Goal: Transaction & Acquisition: Purchase product/service

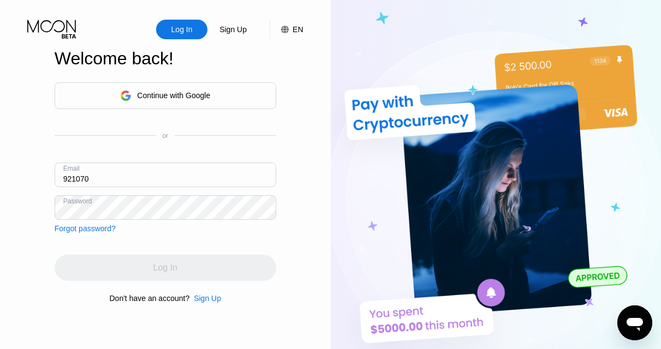
click at [155, 173] on input "921070" at bounding box center [165, 175] width 221 height 25
drag, startPoint x: 125, startPoint y: 178, endPoint x: 36, endPoint y: 177, distance: 89.5
click at [36, 177] on div "Log In Sign Up EN Language Select an item Save Welcome back! Continue with Goog…" at bounding box center [165, 192] width 331 height 384
click at [107, 178] on input "text" at bounding box center [165, 175] width 221 height 25
paste input "[EMAIL_ADDRESS][DOMAIN_NAME]"
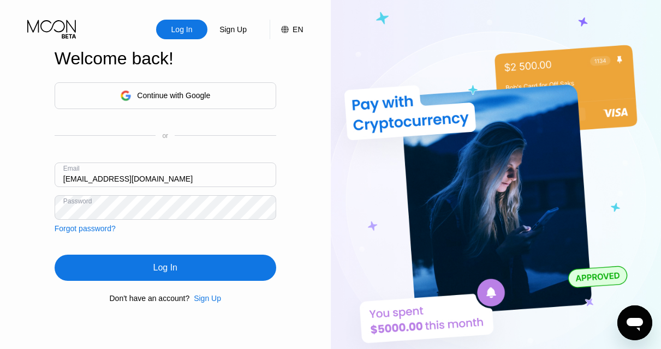
type input "[EMAIL_ADDRESS][DOMAIN_NAME]"
click at [274, 241] on div "Continue with Google or Email donaldfieldworks@gmail.com Password Forgot passwo…" at bounding box center [165, 192] width 221 height 221
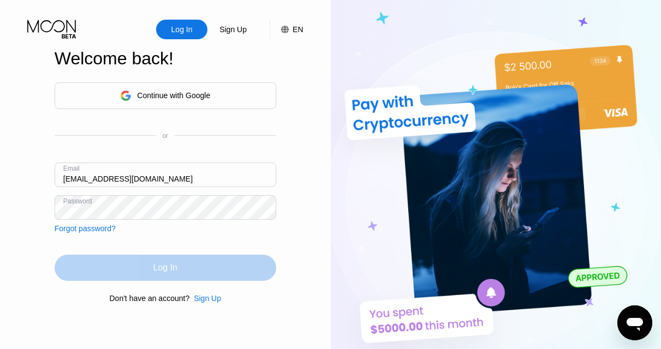
click at [150, 273] on div "Log In" at bounding box center [165, 268] width 221 height 26
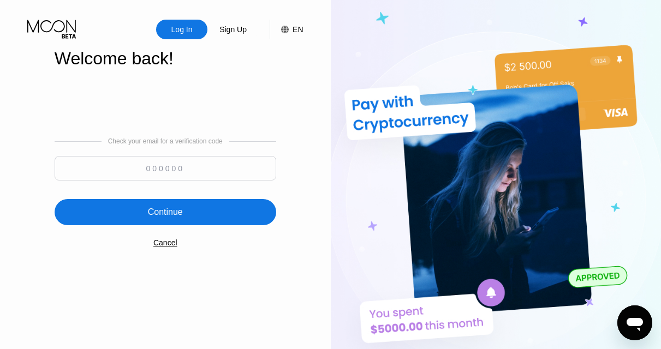
click at [177, 170] on input at bounding box center [165, 168] width 221 height 25
paste input "894429"
type input "894429"
click at [192, 219] on div "Continue" at bounding box center [165, 212] width 221 height 26
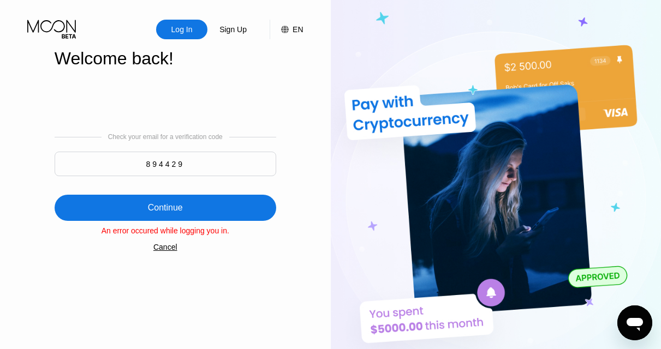
click at [183, 32] on div "Log In" at bounding box center [181, 29] width 23 height 11
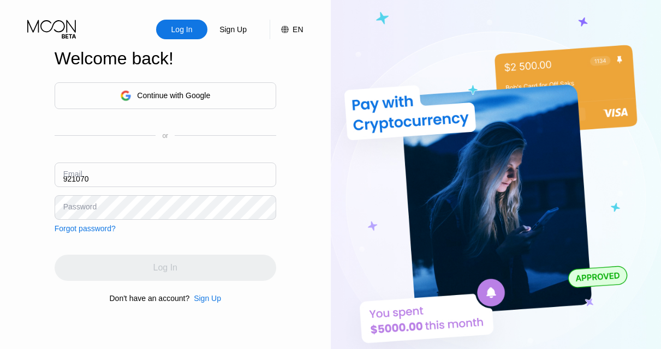
click at [126, 172] on input "921070" at bounding box center [165, 175] width 221 height 25
paste input "[EMAIL_ADDRESS][DOMAIN_NAME]"
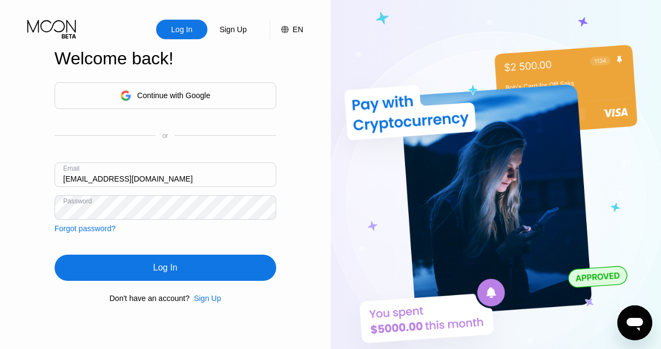
type input "[EMAIL_ADDRESS][DOMAIN_NAME]"
click at [293, 231] on div "Log In Sign Up EN Language Select an item Save Welcome back! Continue with Goog…" at bounding box center [165, 192] width 331 height 384
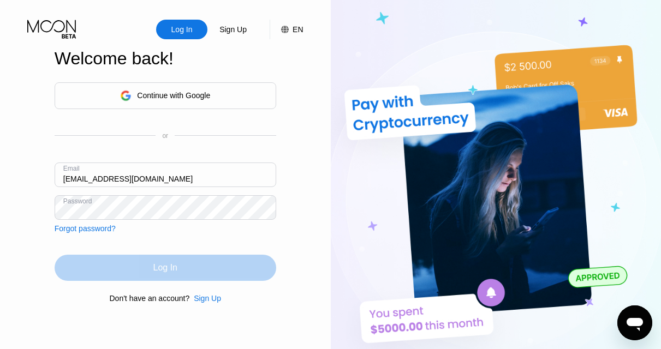
click at [148, 269] on div "Log In" at bounding box center [165, 268] width 221 height 26
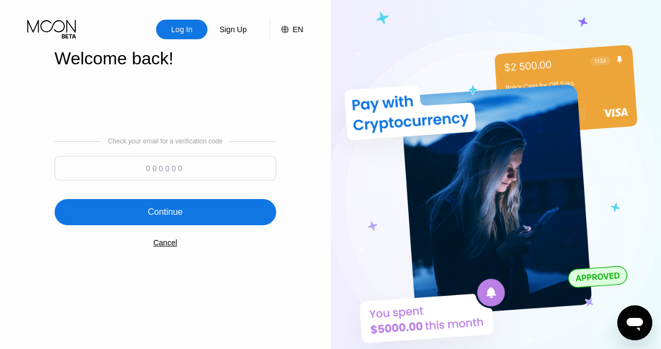
click at [170, 162] on input at bounding box center [165, 168] width 221 height 25
paste input "823583"
type input "823583"
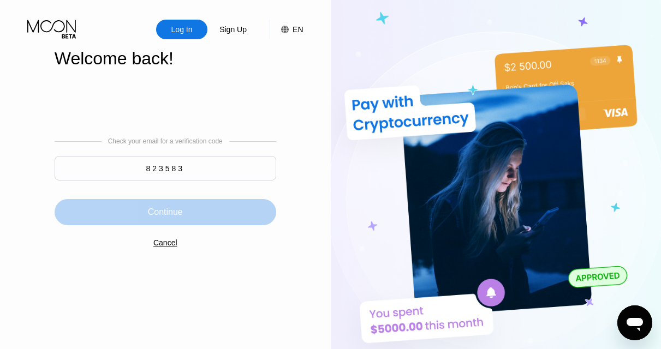
click at [199, 208] on div "Continue" at bounding box center [165, 212] width 221 height 26
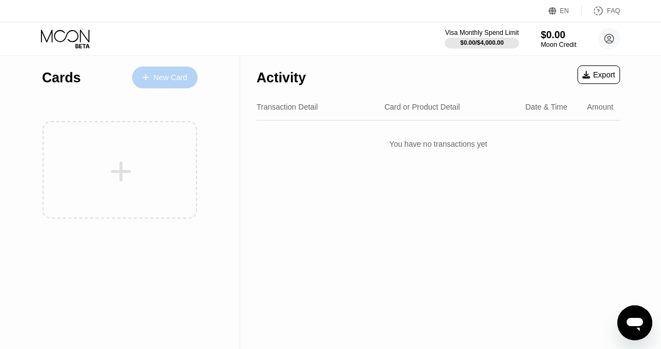
click at [146, 77] on icon at bounding box center [145, 77] width 6 height 6
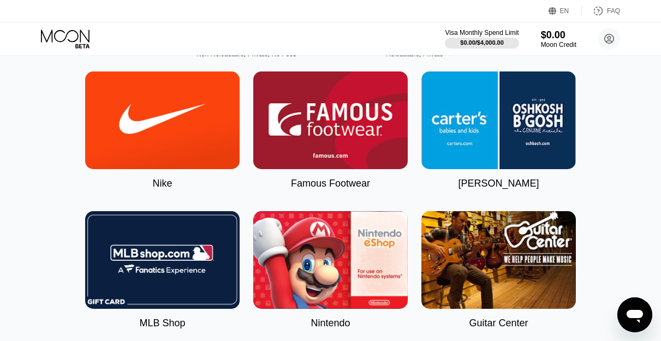
scroll to position [61, 0]
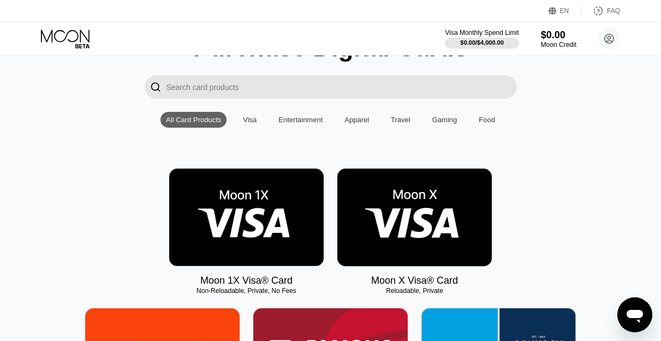
scroll to position [61, 0]
click at [430, 231] on img at bounding box center [414, 218] width 154 height 98
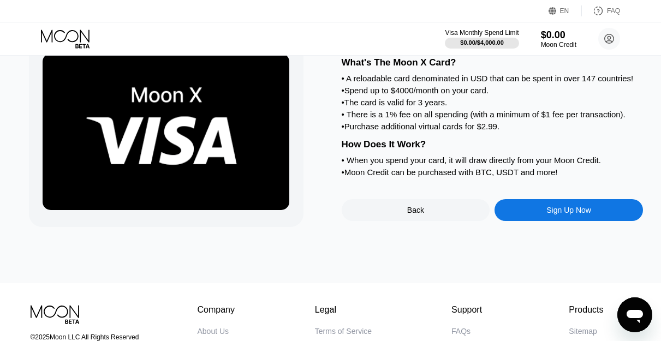
scroll to position [59, 0]
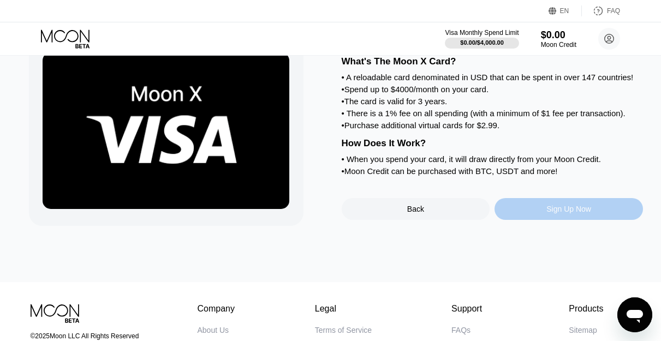
click at [562, 213] on div "Sign Up Now" at bounding box center [568, 209] width 45 height 9
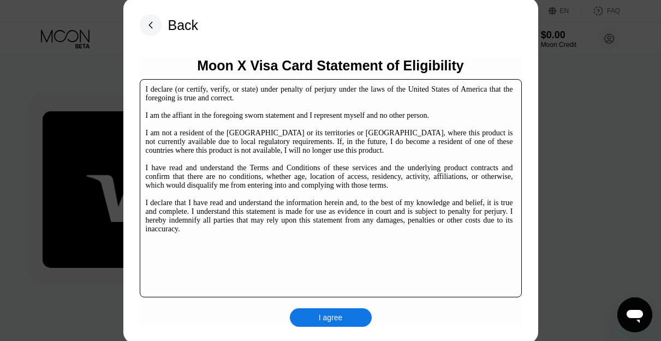
scroll to position [166, 0]
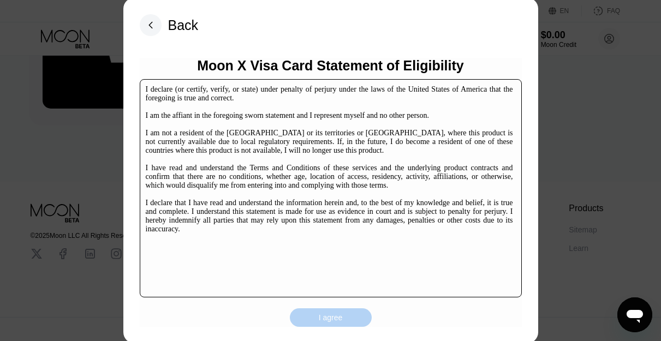
click at [314, 314] on div "I agree" at bounding box center [331, 317] width 82 height 19
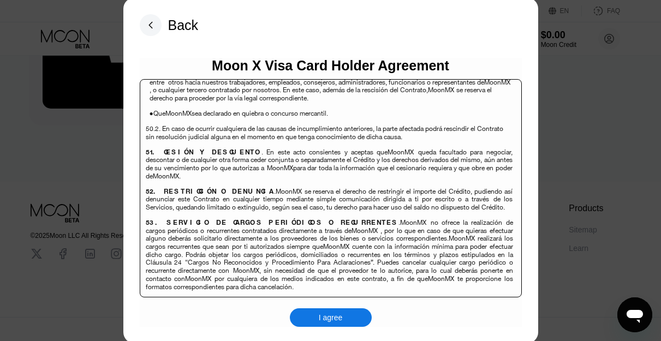
scroll to position [7081, 0]
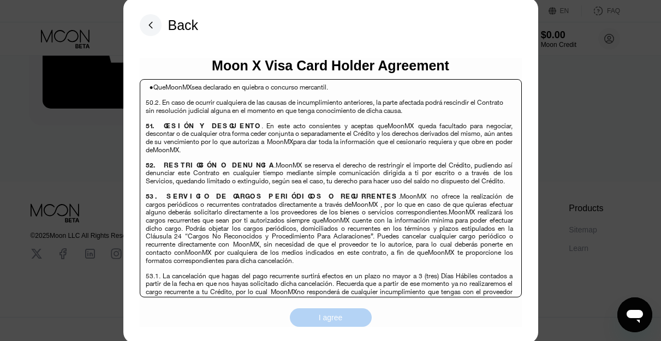
click at [319, 317] on div "I agree" at bounding box center [331, 318] width 24 height 10
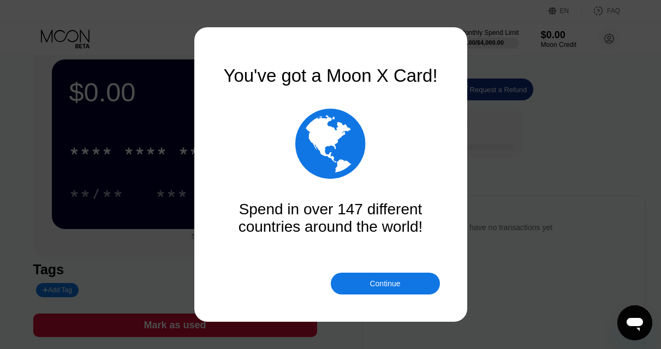
scroll to position [33, 0]
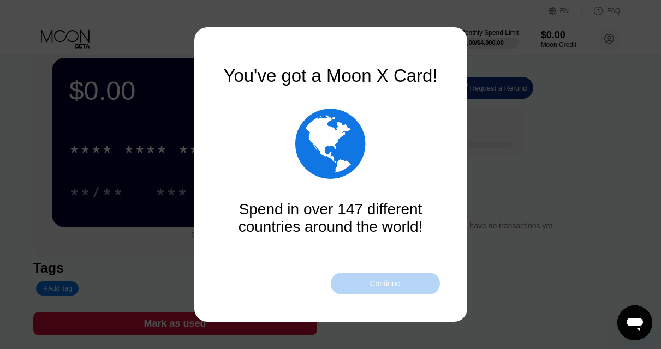
click at [348, 284] on div "Continue" at bounding box center [385, 284] width 109 height 22
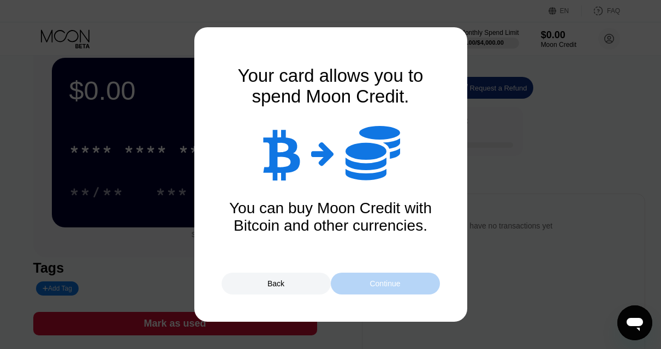
click at [363, 282] on div "Continue" at bounding box center [385, 284] width 109 height 22
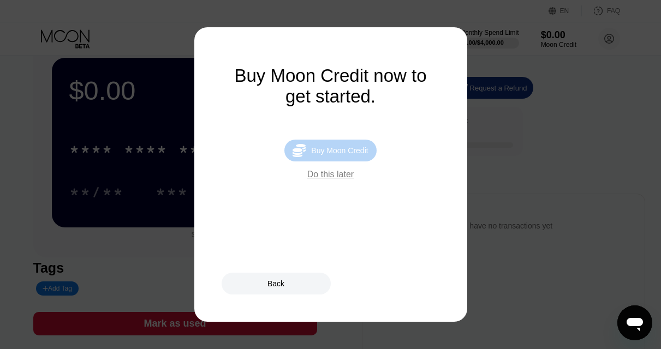
click at [329, 155] on div "Buy Moon Credit" at bounding box center [339, 150] width 57 height 9
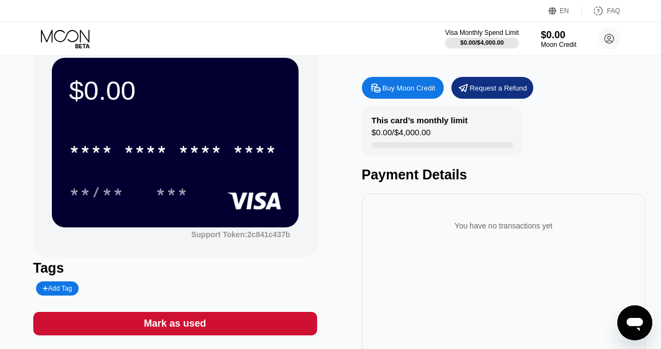
type input "0"
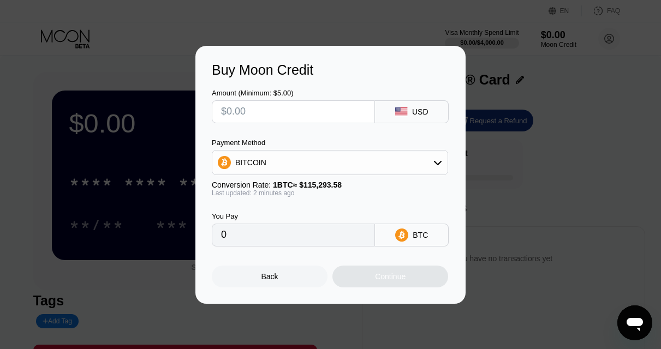
click at [323, 107] on input "text" at bounding box center [293, 112] width 145 height 22
type input "$2"
type input "0.00001735"
type input "$20"
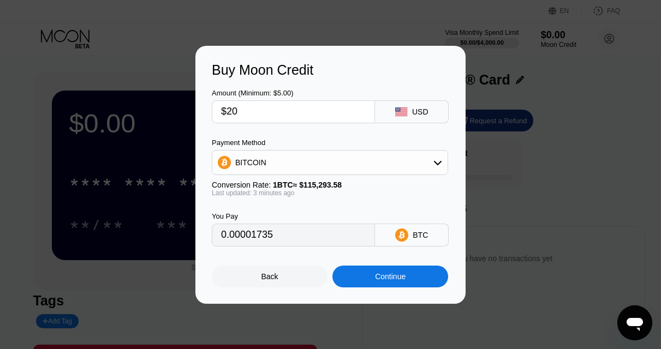
type input "0.00017348"
type input "$200"
type input "0.00173431"
type input "$200"
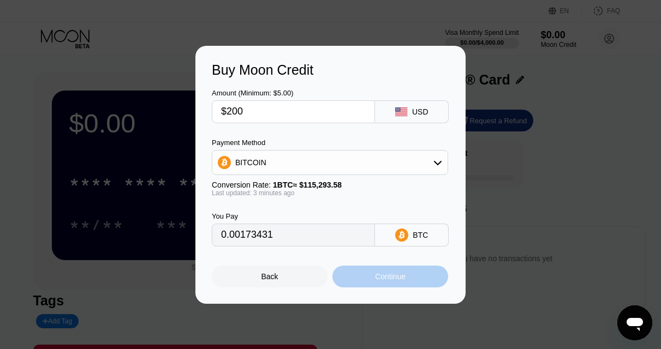
click at [384, 280] on div "Continue" at bounding box center [390, 276] width 31 height 9
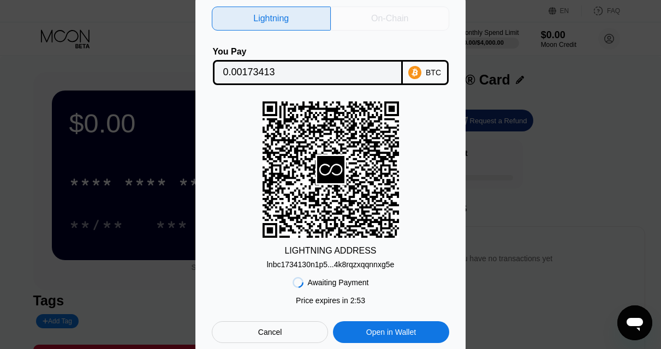
click at [386, 15] on div "On-Chain" at bounding box center [389, 18] width 37 height 11
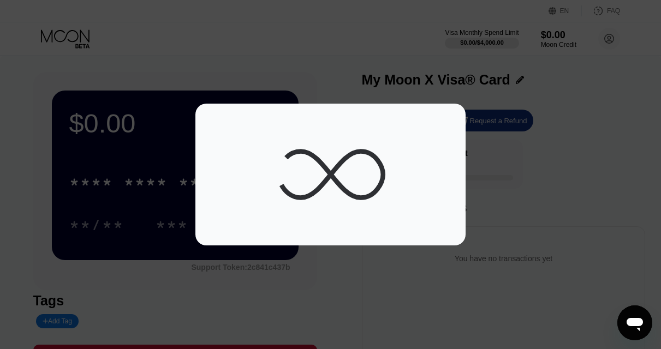
scroll to position [267, 0]
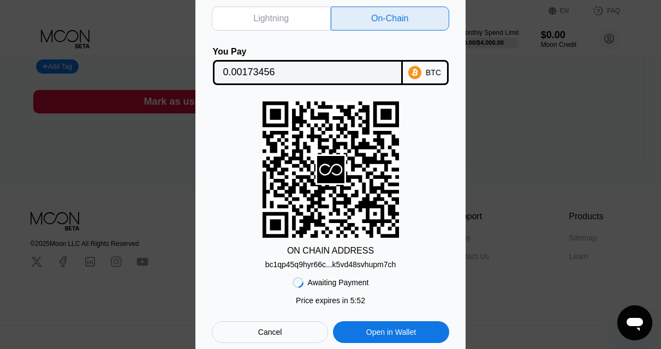
click at [316, 267] on div "bc1qp45q9hyr66c...k5vd48svhupm7ch" at bounding box center [330, 264] width 131 height 9
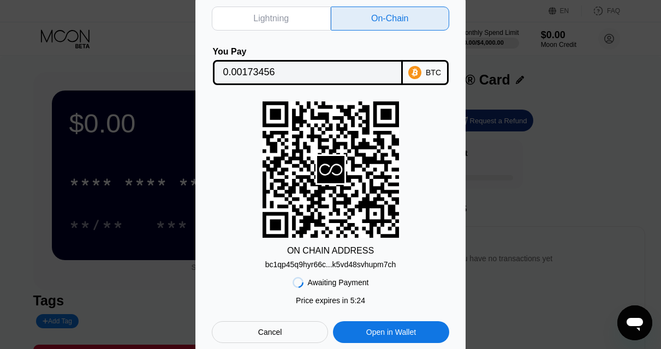
scroll to position [267, 0]
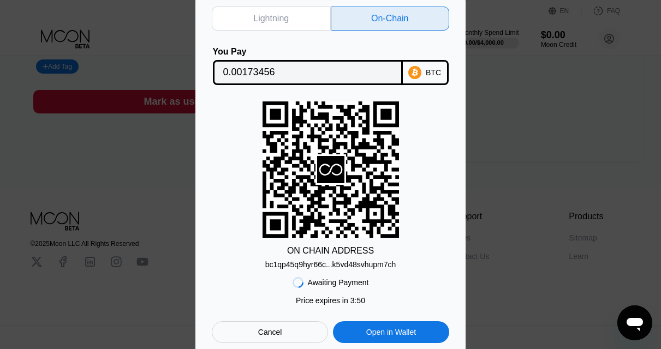
scroll to position [267, 0]
click at [356, 66] on input "0.00173456" at bounding box center [307, 73] width 169 height 22
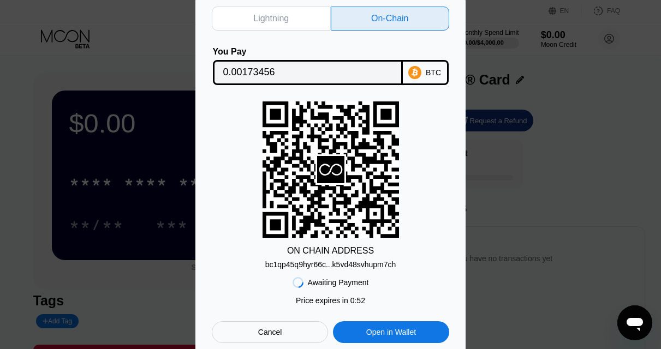
scroll to position [267, 0]
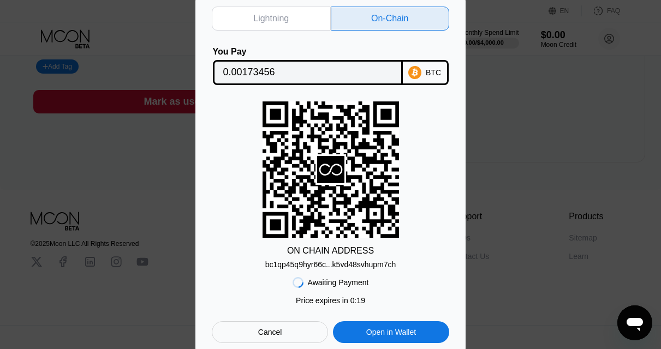
scroll to position [267, 0]
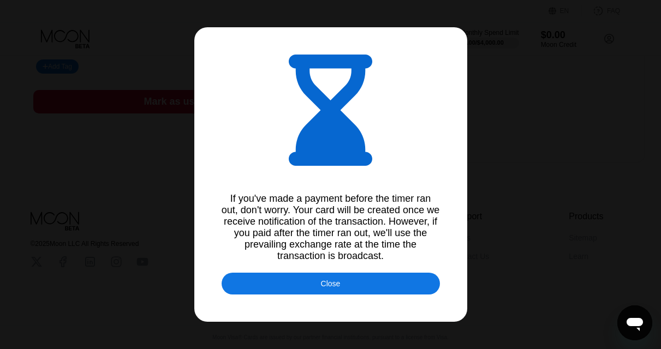
type input "0.00173570"
click at [320, 287] on div "Close" at bounding box center [330, 284] width 218 height 22
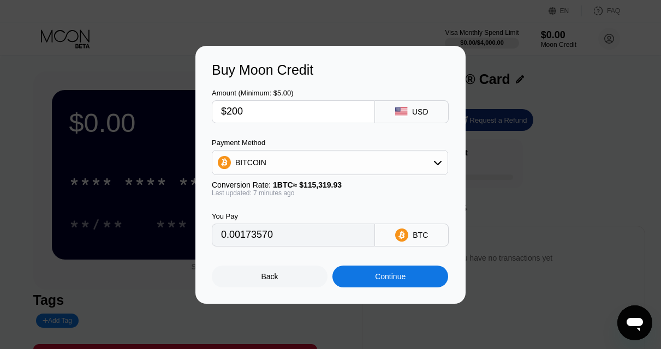
scroll to position [0, 0]
click at [587, 136] on div "Buy Moon Credit Amount (Minimum: $5.00) $200 USD Payment Method BITCOIN Convers…" at bounding box center [330, 175] width 661 height 258
click at [254, 328] on div at bounding box center [334, 174] width 669 height 349
click at [526, 177] on div "Buy Moon Credit Amount (Minimum: $5.00) $200 USD Payment Method BITCOIN Convers…" at bounding box center [330, 175] width 661 height 258
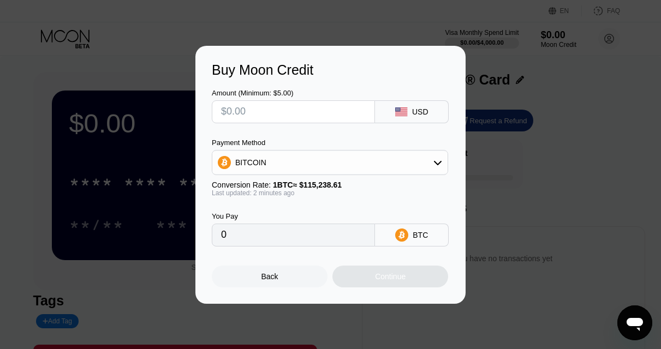
click at [273, 287] on div "Back" at bounding box center [270, 277] width 116 height 22
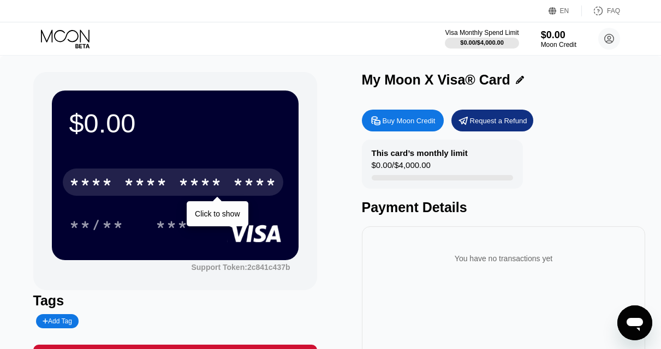
click at [151, 186] on div "* * * *" at bounding box center [146, 183] width 44 height 17
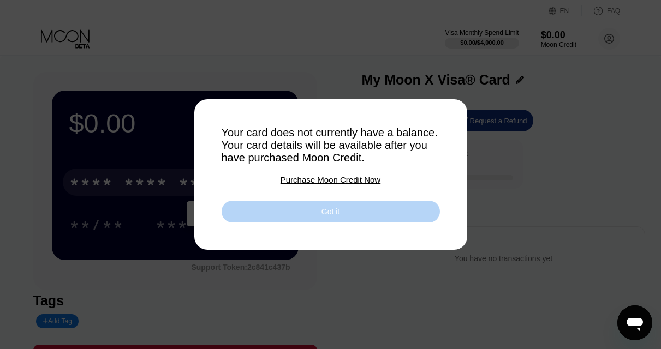
click at [312, 216] on div "Got it" at bounding box center [330, 212] width 218 height 22
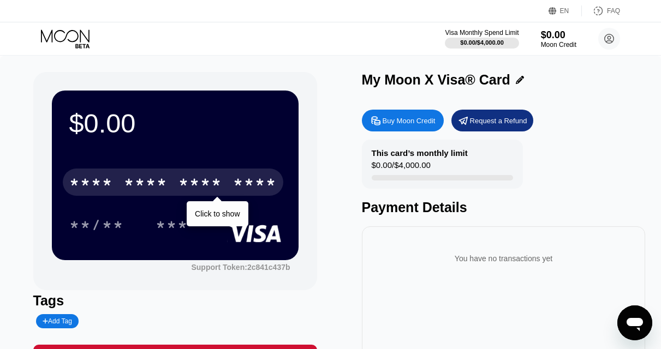
scroll to position [113, 0]
